Goal: Find specific page/section: Find specific page/section

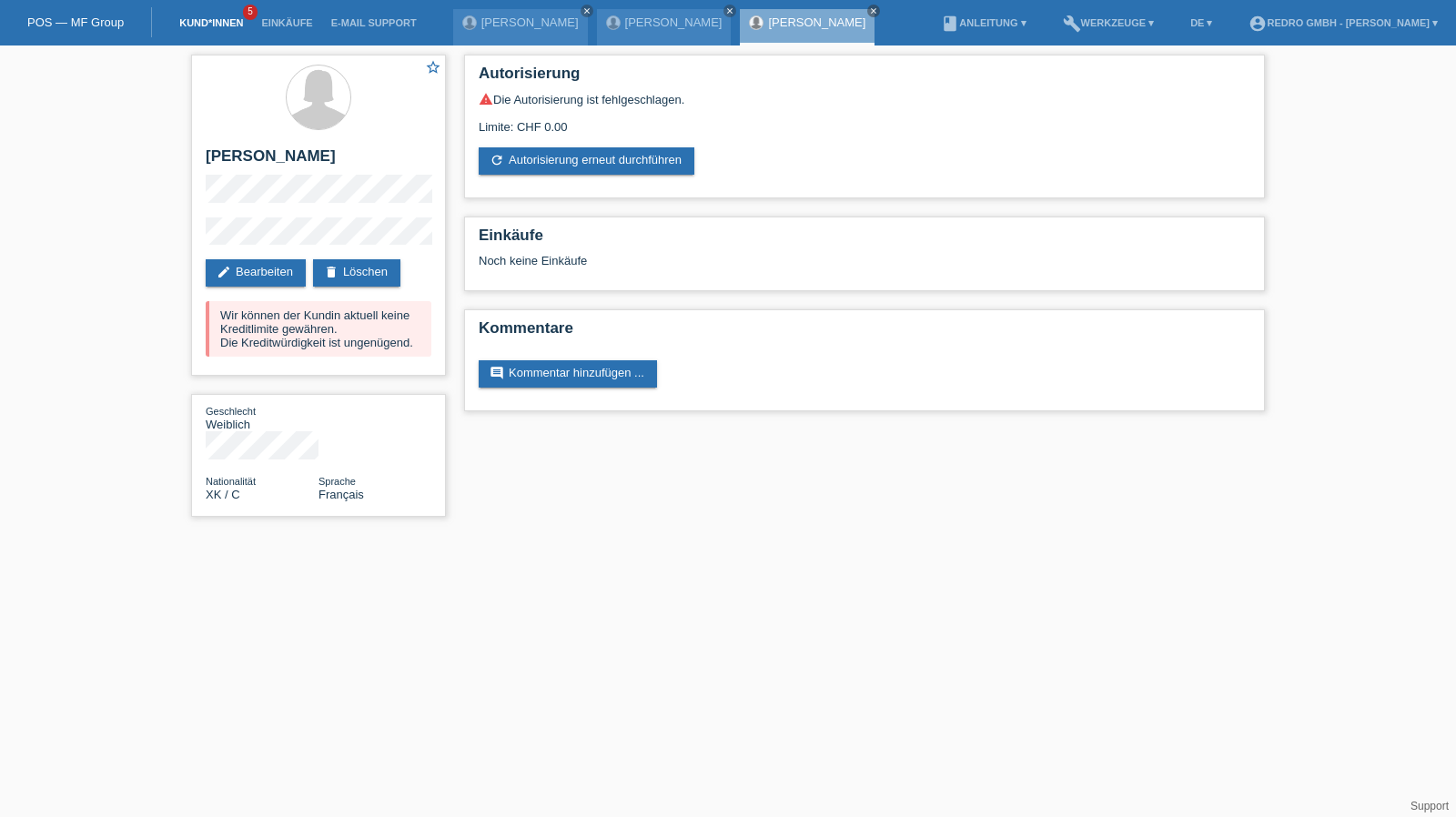
click at [207, 21] on link "Kund*innen" at bounding box center [210, 22] width 82 height 11
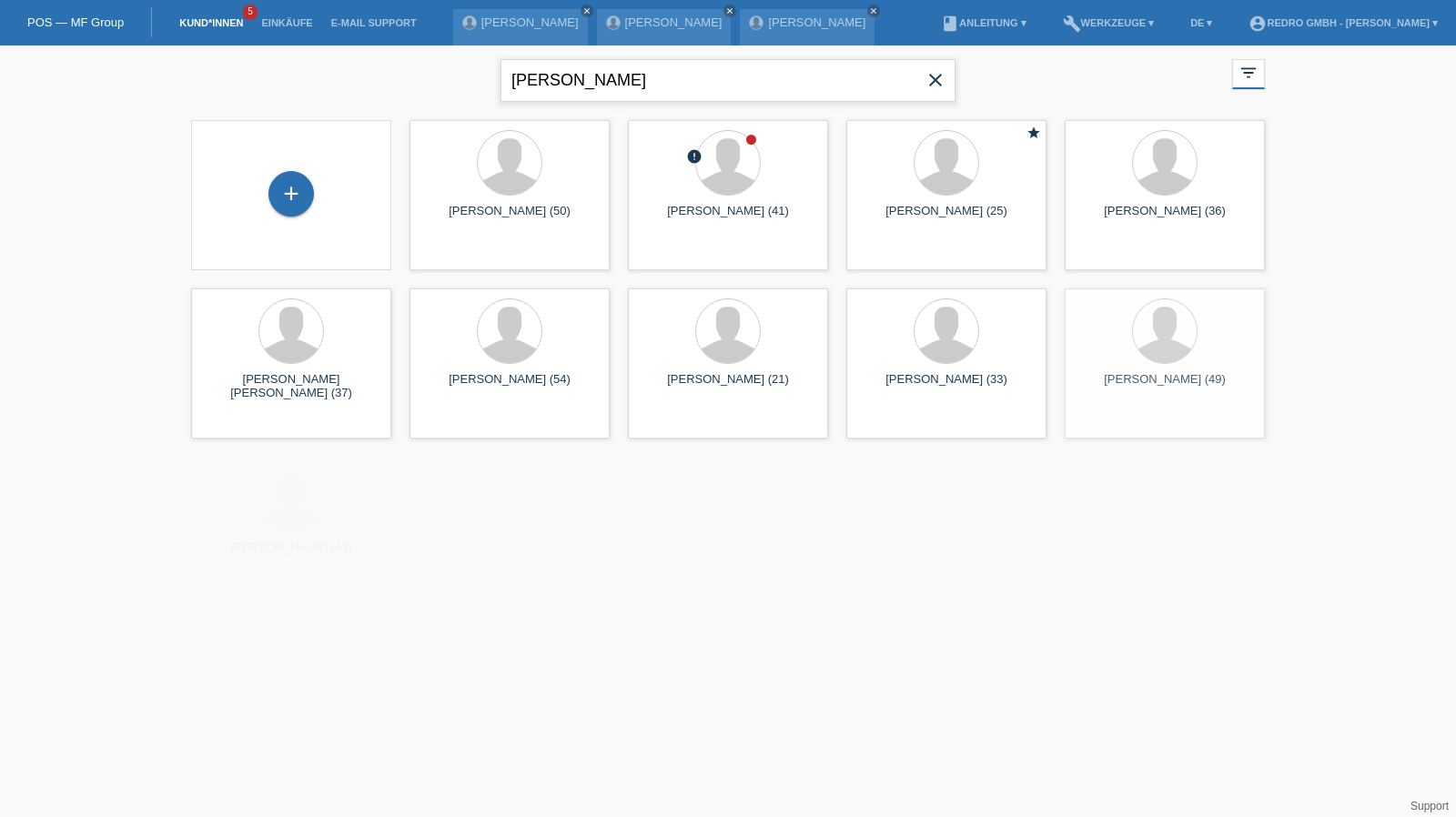
click at [600, 88] on input "[PERSON_NAME]" at bounding box center [728, 81] width 455 height 43
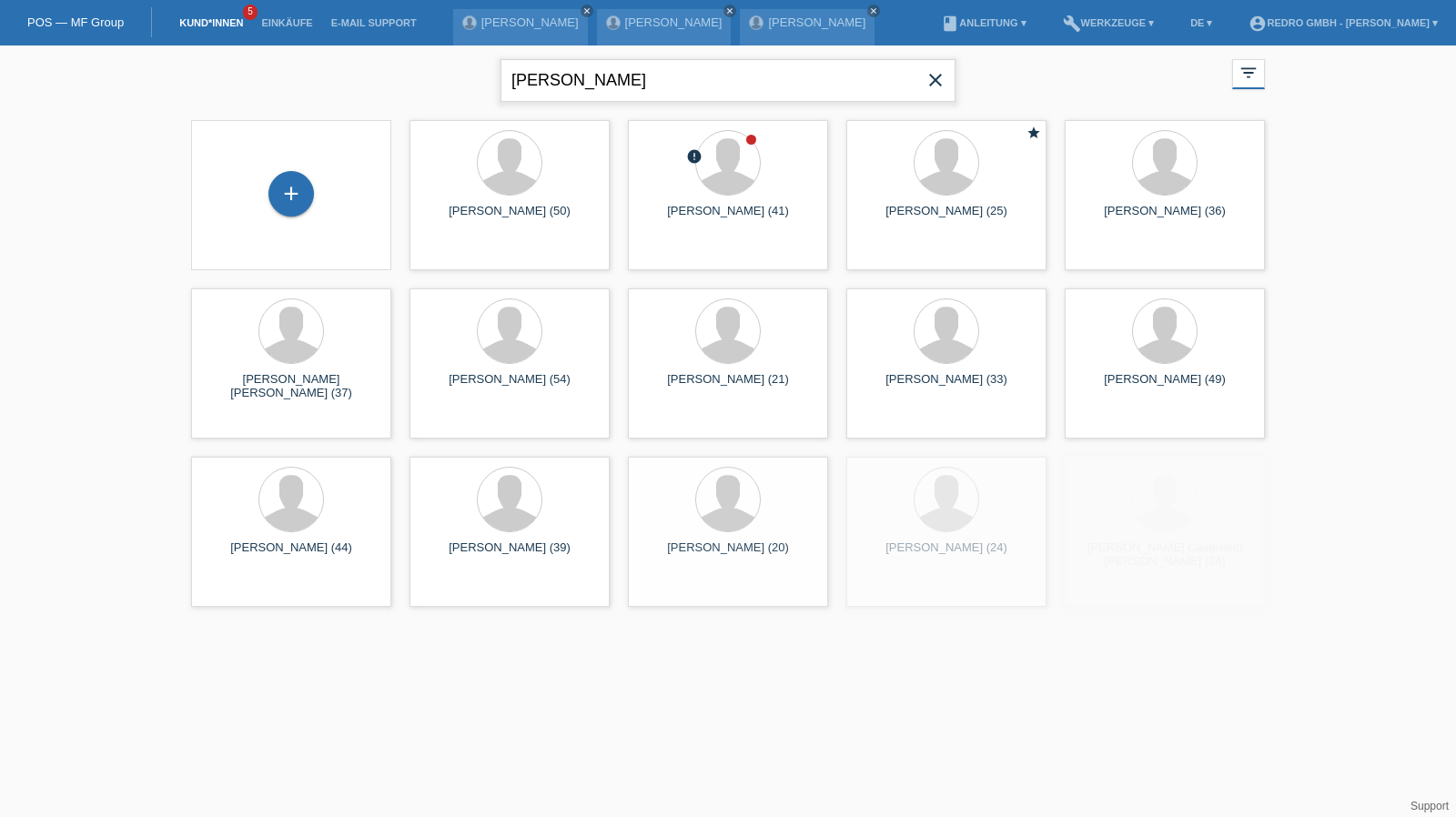
click at [600, 88] on input "[PERSON_NAME]" at bounding box center [728, 81] width 455 height 43
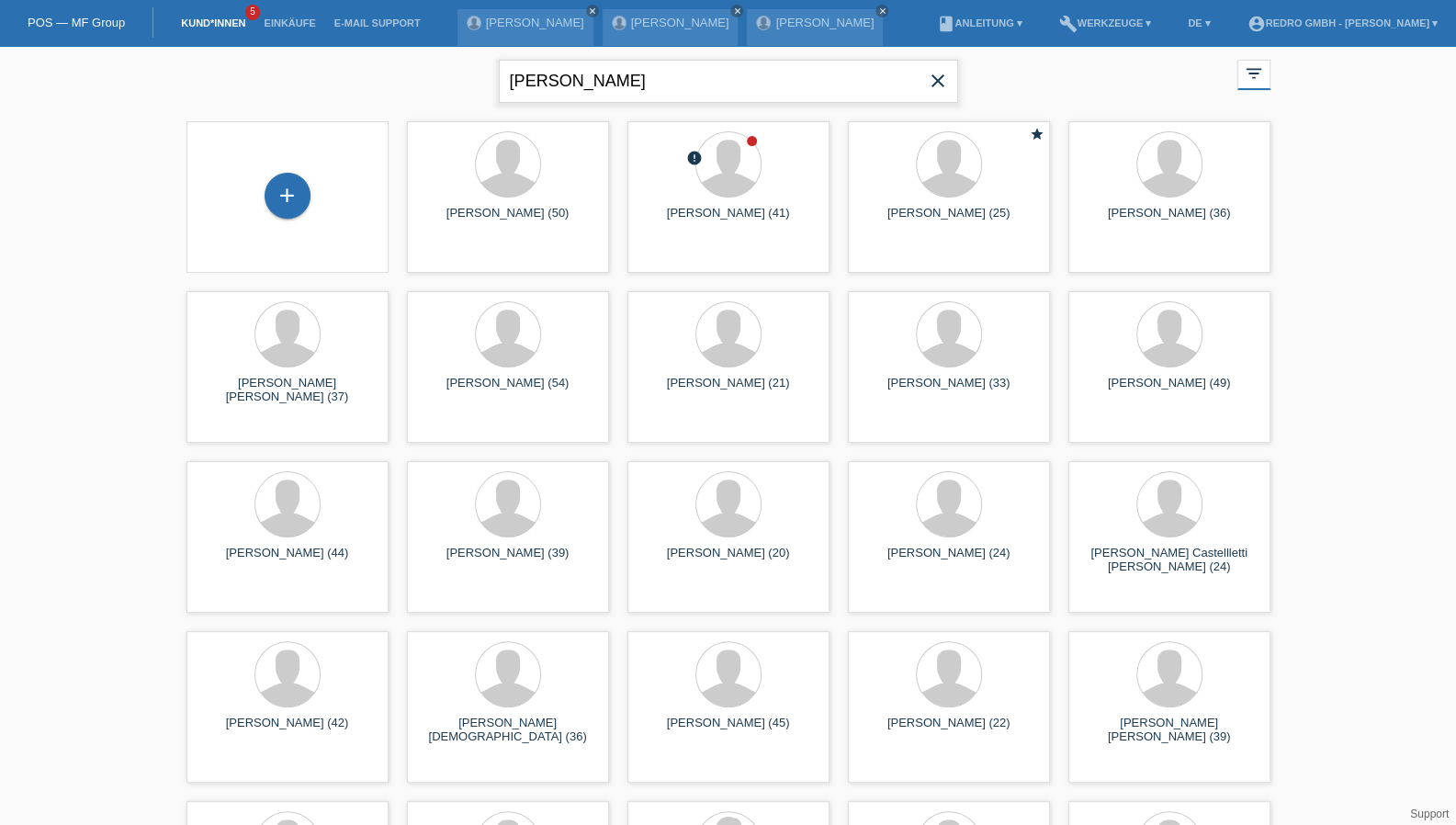
type input "[PERSON_NAME]"
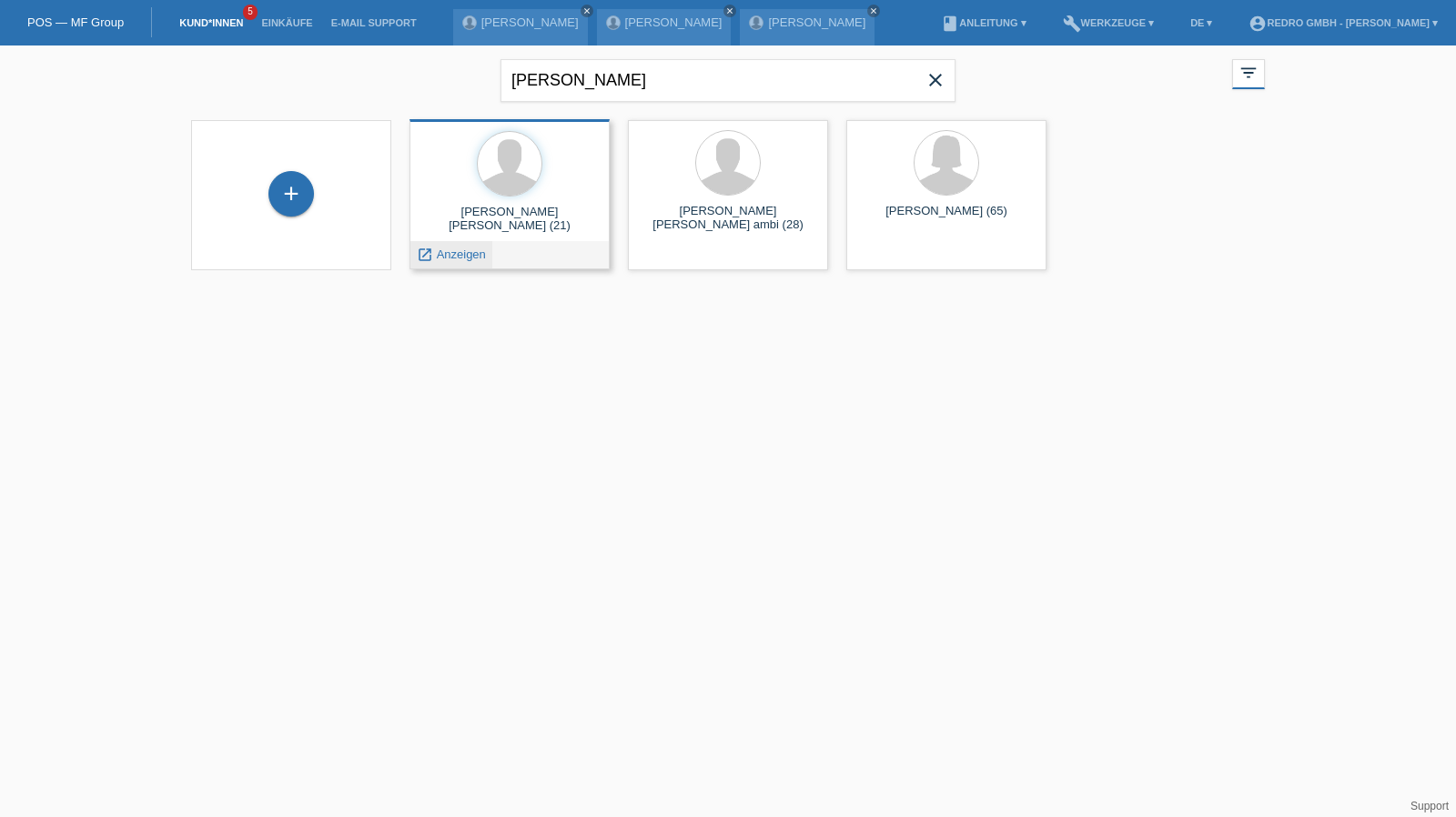
click at [432, 256] on icon "launch" at bounding box center [425, 254] width 16 height 16
